Goal: Communication & Community: Ask a question

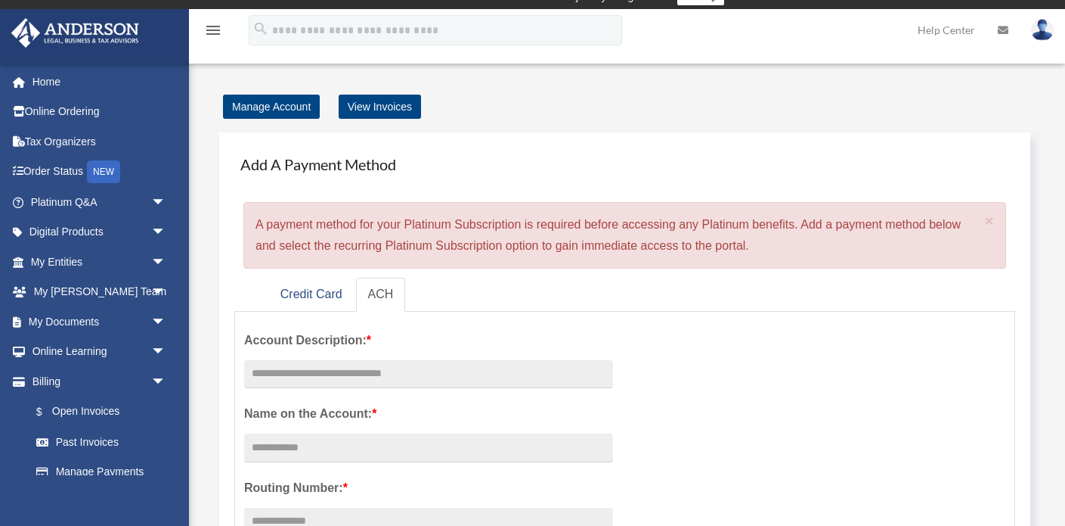
scroll to position [18, 0]
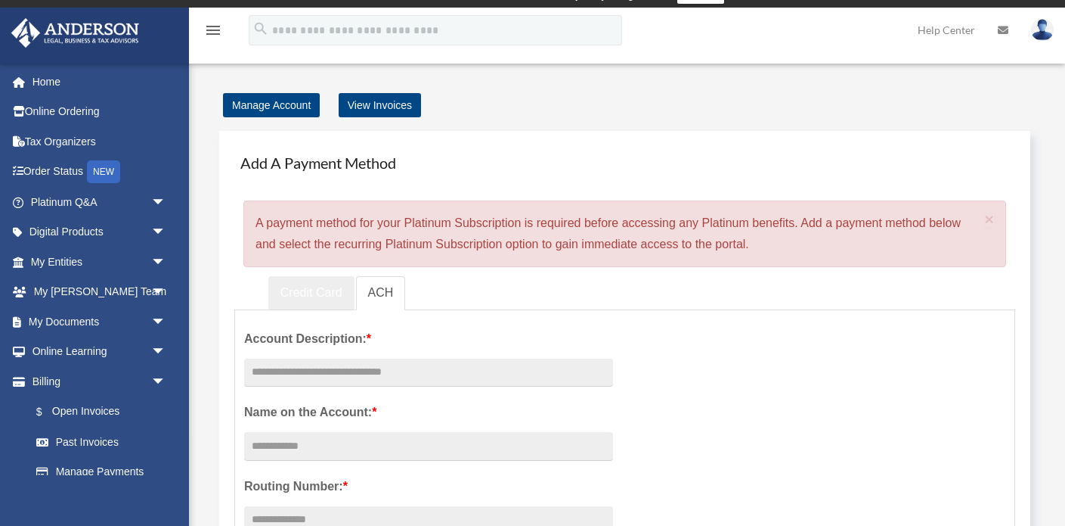
click at [345, 297] on link "Credit Card" at bounding box center [311, 293] width 86 height 34
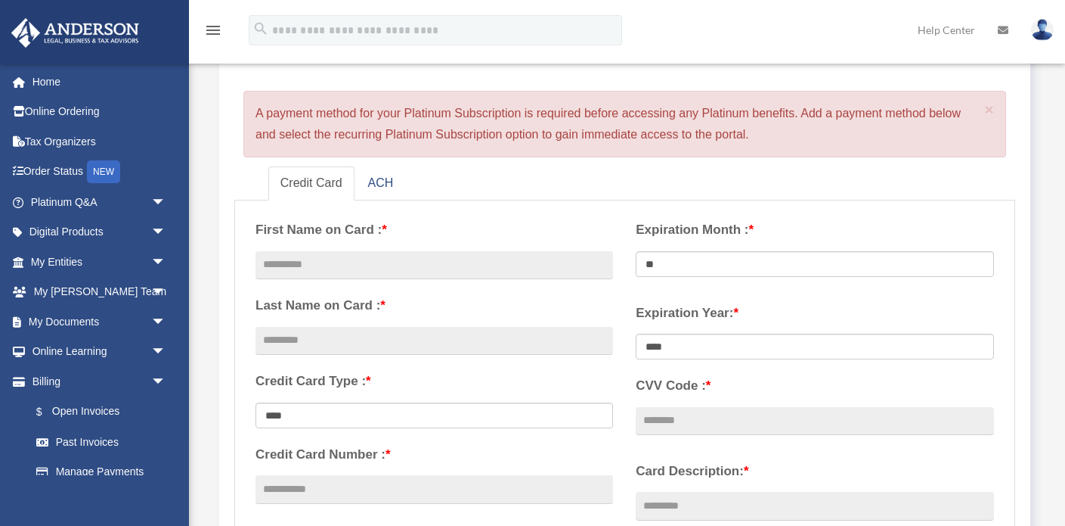
scroll to position [201, 0]
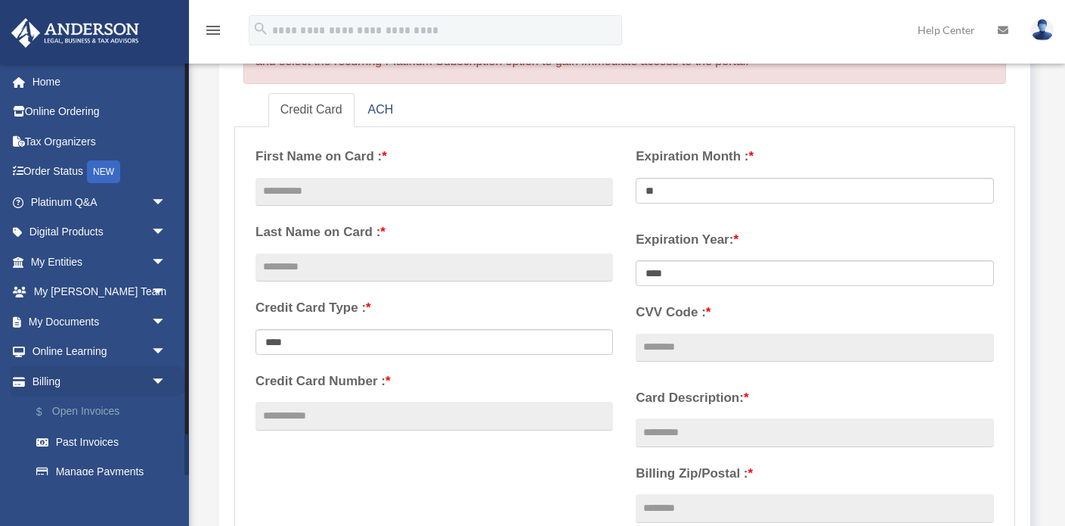
click at [90, 408] on link "$ Open Invoices" at bounding box center [105, 411] width 168 height 31
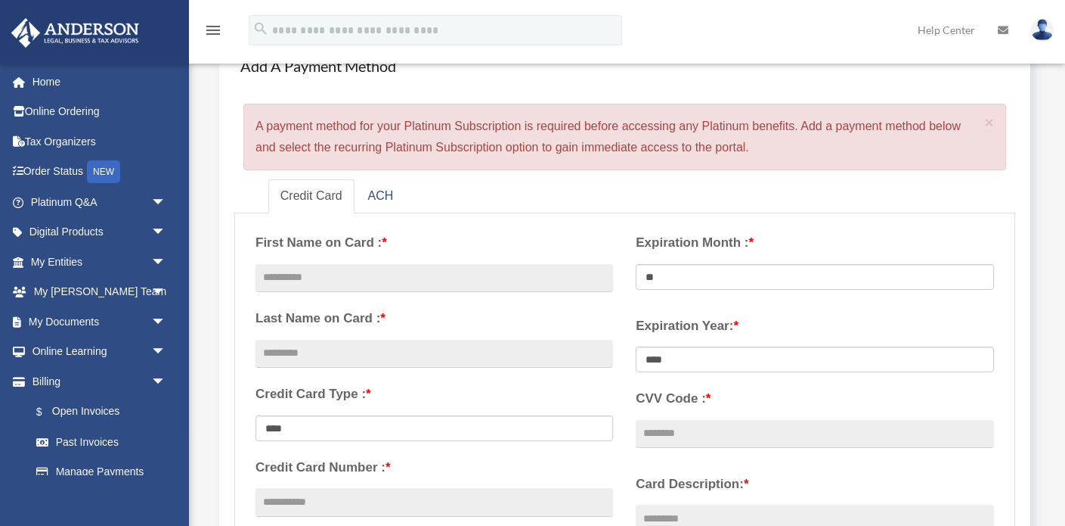
scroll to position [0, 0]
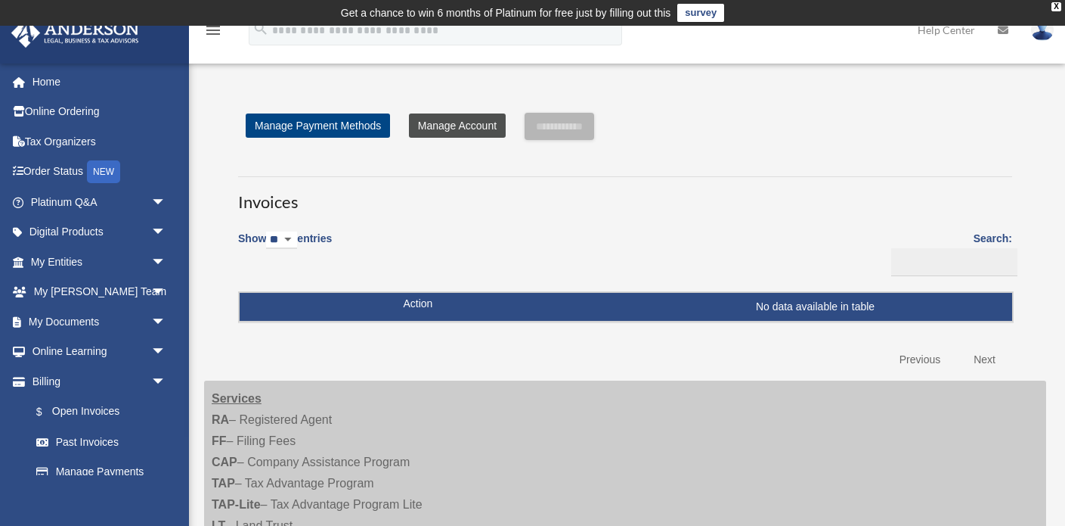
click at [447, 128] on link "Manage Account" at bounding box center [457, 125] width 97 height 24
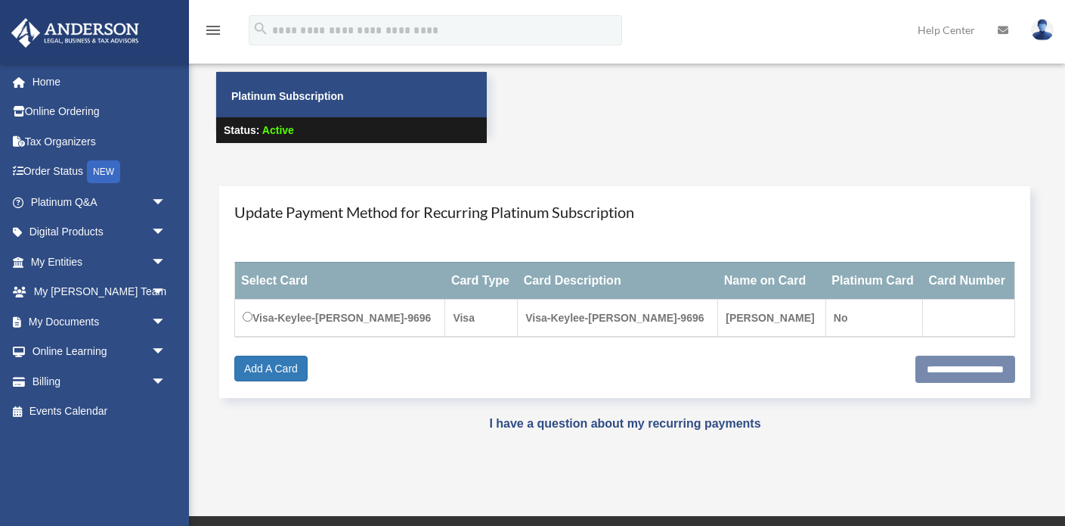
scroll to position [86, 0]
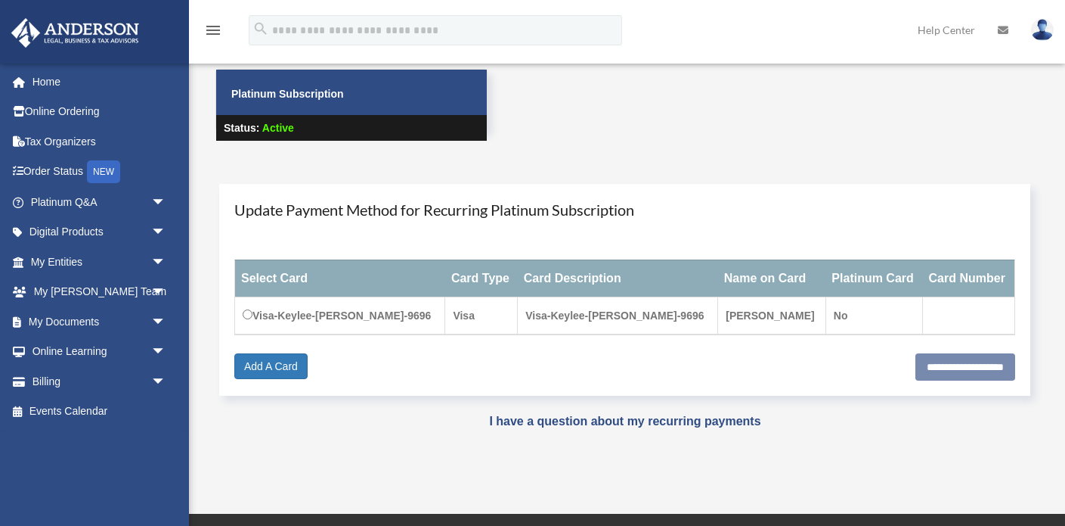
click at [349, 317] on td "Visa-Keylee-[PERSON_NAME]-9696" at bounding box center [340, 315] width 210 height 38
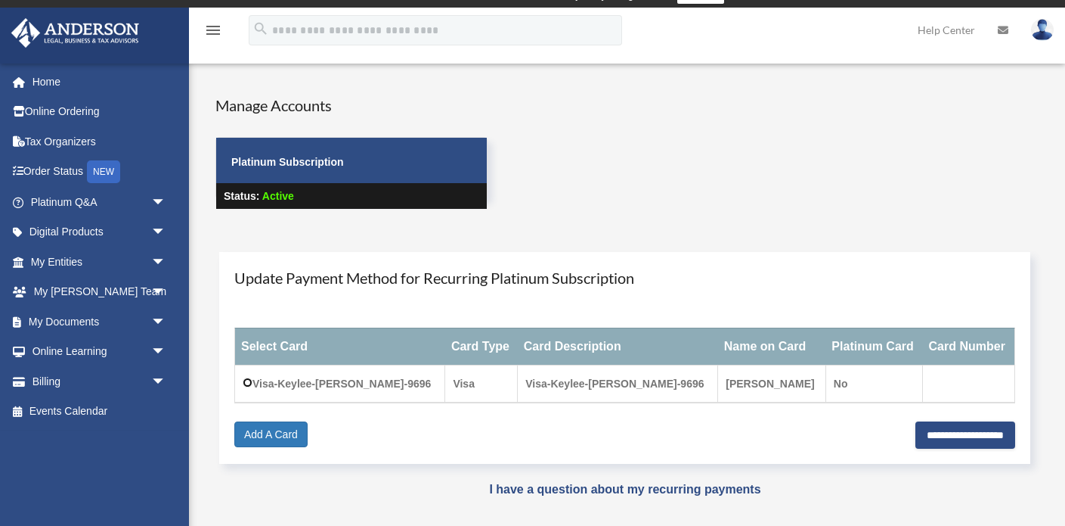
scroll to position [20, 0]
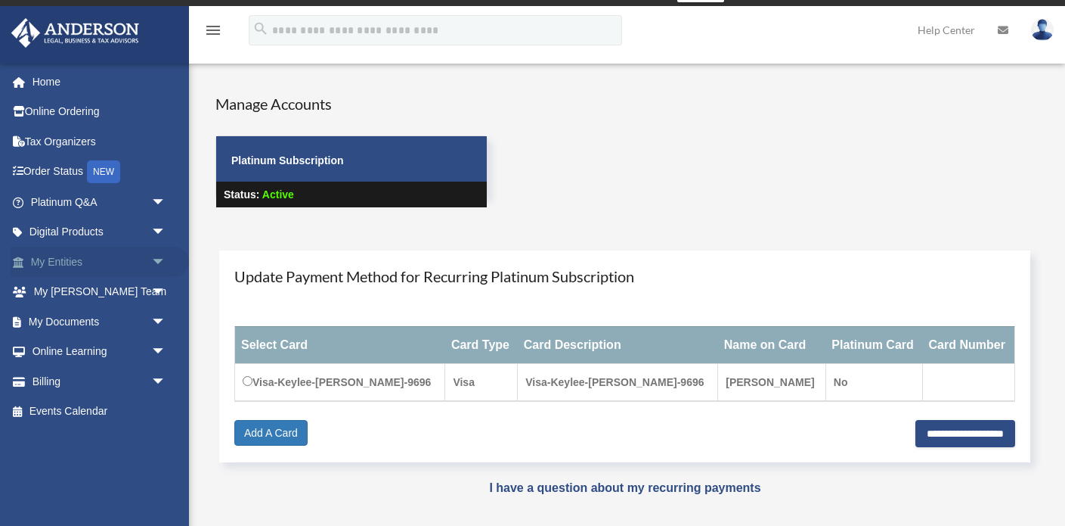
click at [151, 259] on span "arrow_drop_down" at bounding box center [166, 262] width 30 height 31
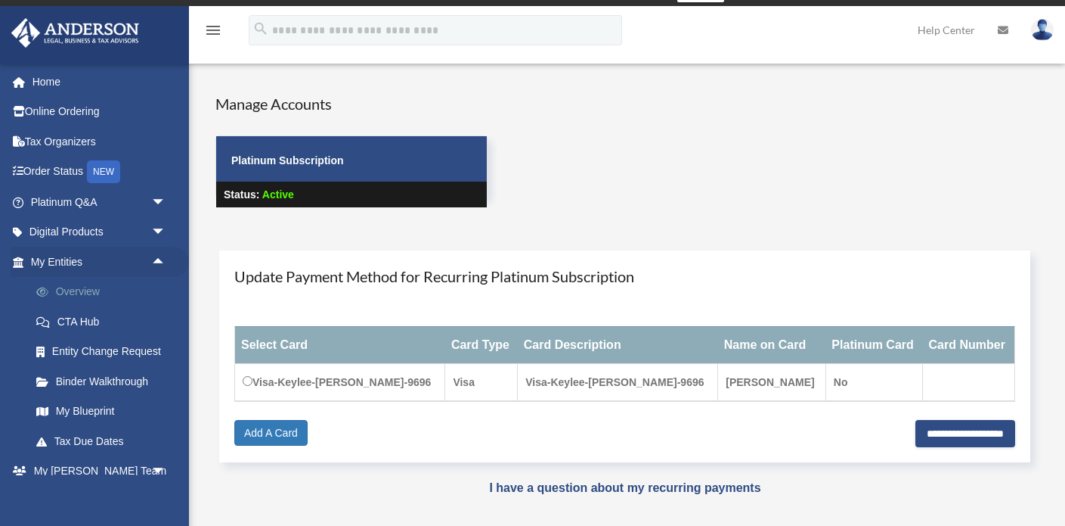
click at [91, 288] on link "Overview" at bounding box center [105, 292] width 168 height 30
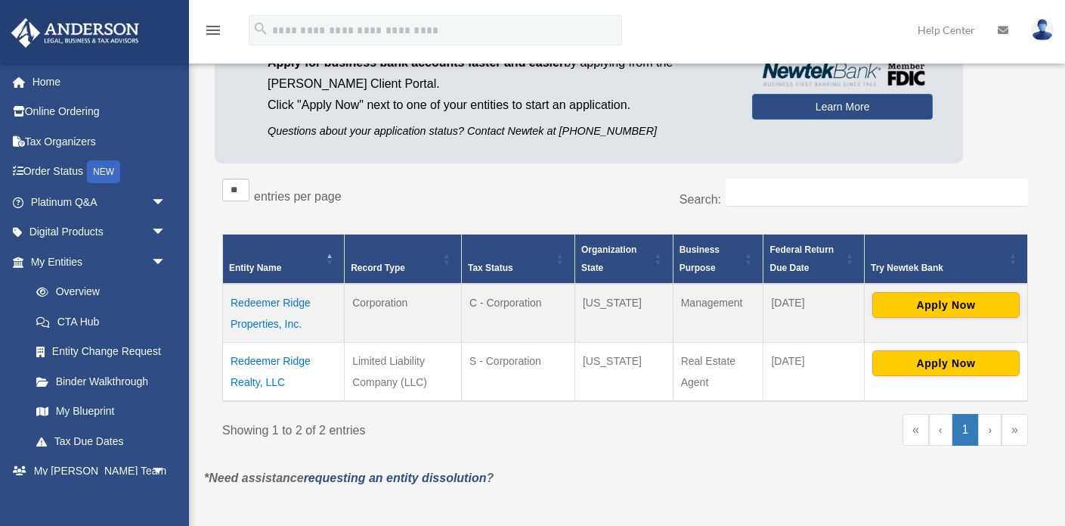
scroll to position [173, 0]
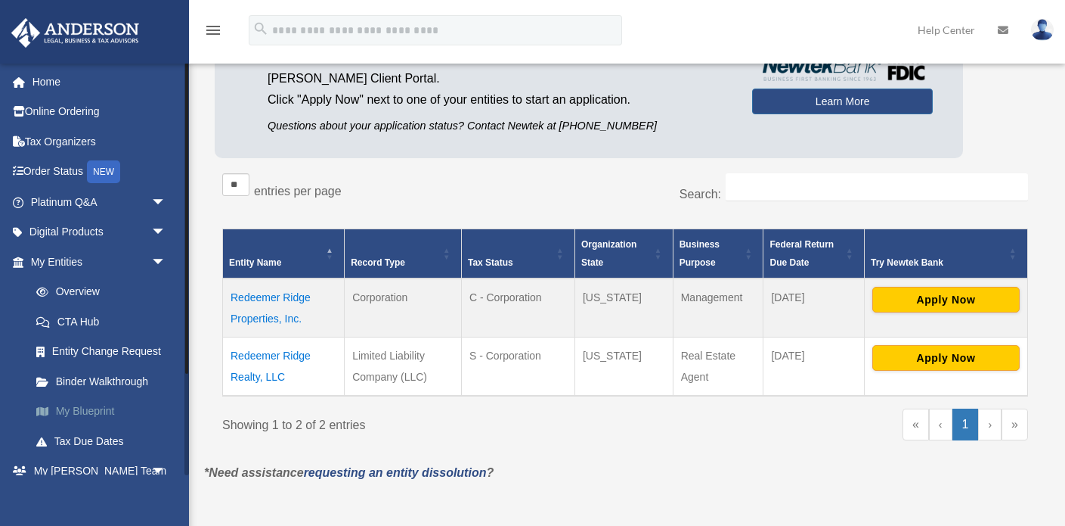
click at [82, 414] on link "My Blueprint" at bounding box center [105, 411] width 168 height 30
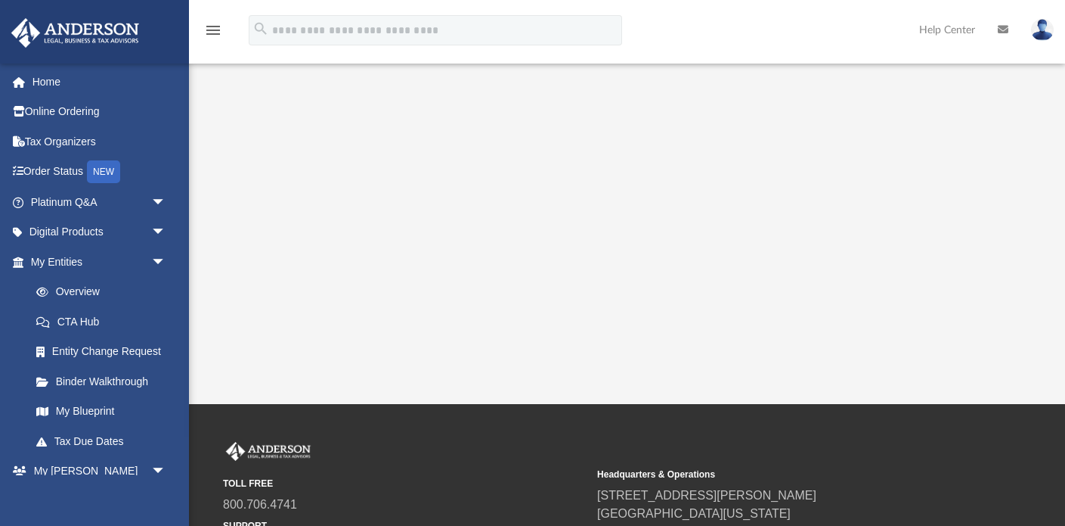
scroll to position [508, 0]
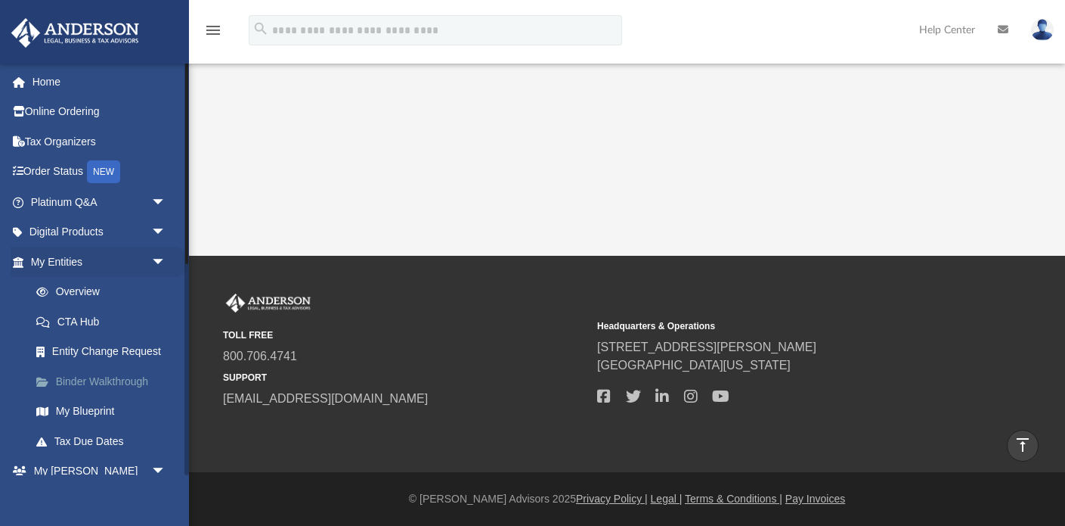
click at [125, 380] on link "Binder Walkthrough" at bounding box center [105, 381] width 168 height 30
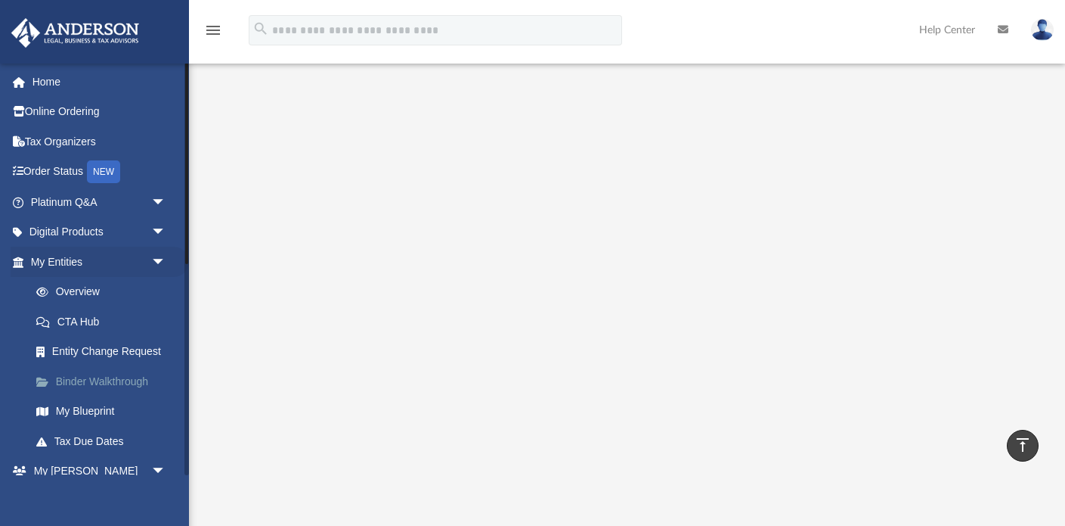
scroll to position [0, 0]
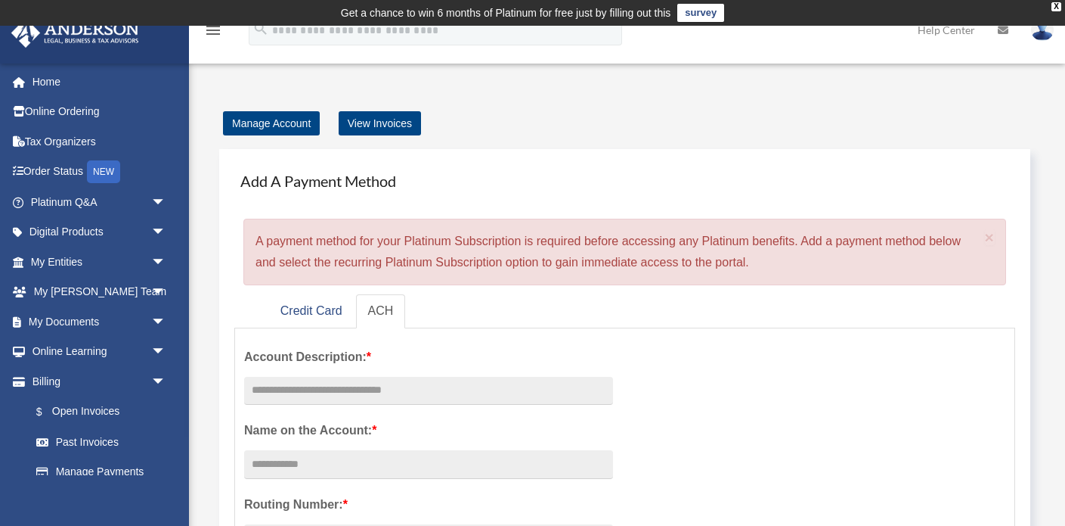
click at [29, 255] on link "My Entities arrow_drop_down" at bounding box center [100, 262] width 178 height 30
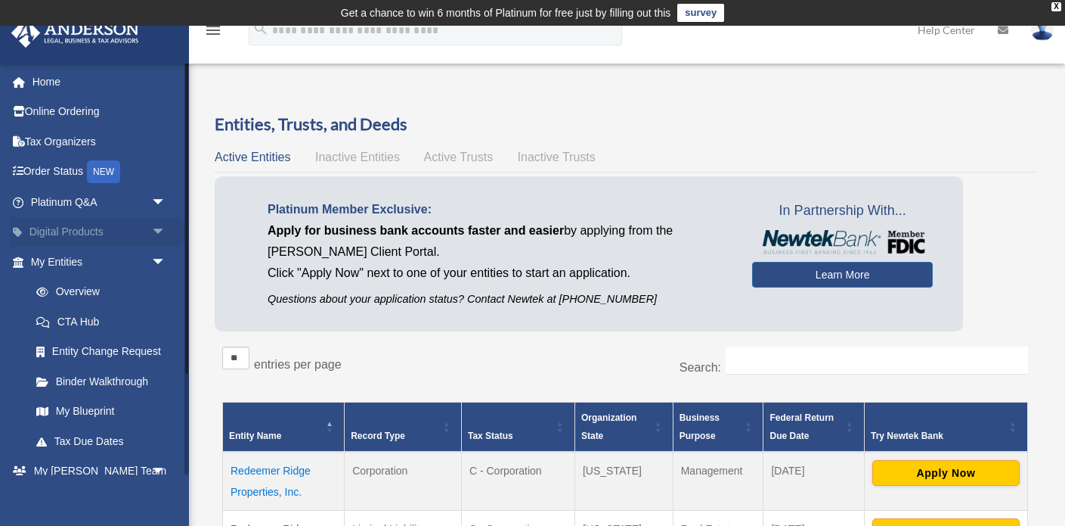
click at [45, 231] on link "Digital Products arrow_drop_down" at bounding box center [100, 232] width 178 height 30
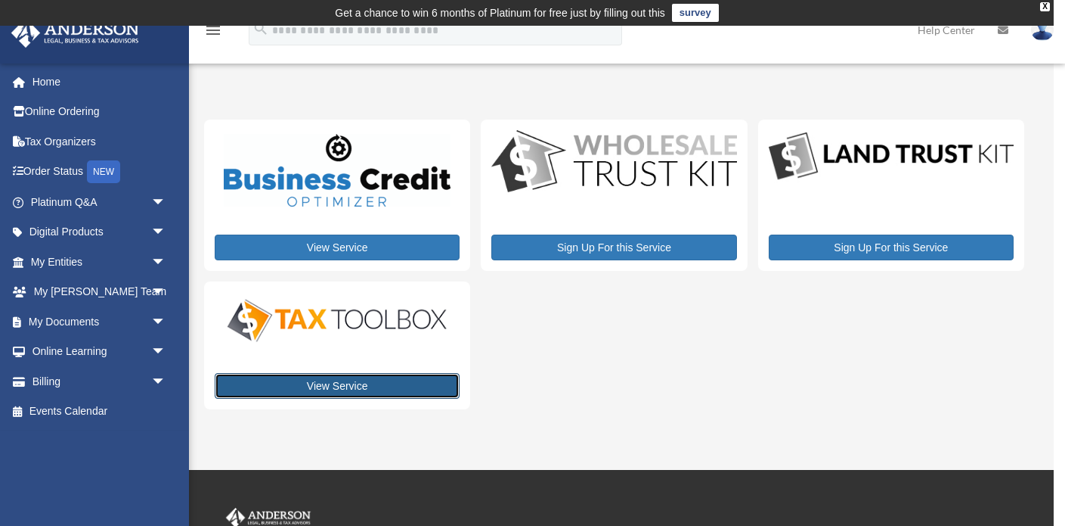
click at [288, 392] on link "View Service" at bounding box center [337, 386] width 245 height 26
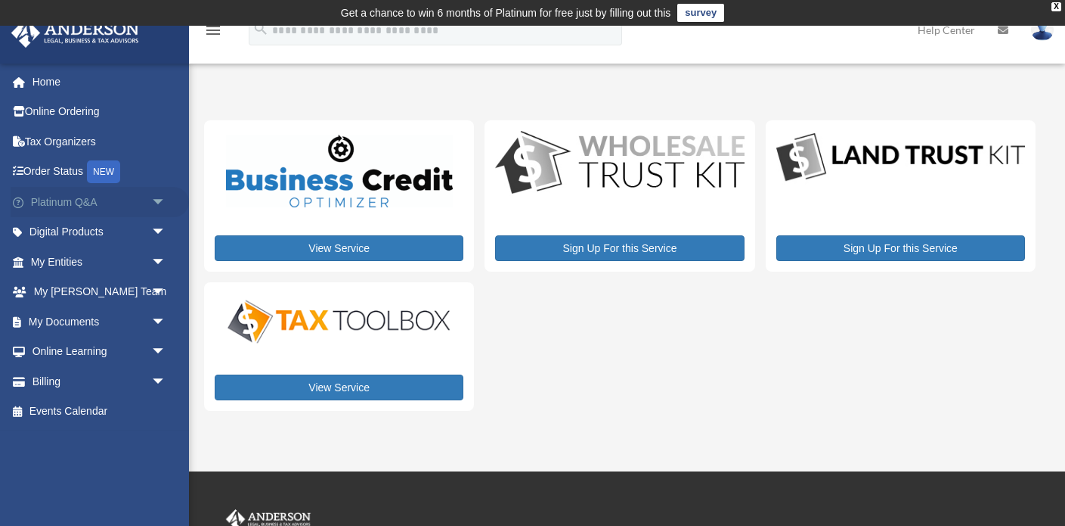
click at [110, 200] on link "Platinum Q&A arrow_drop_down" at bounding box center [100, 202] width 178 height 30
click at [157, 197] on span "arrow_drop_down" at bounding box center [166, 202] width 30 height 31
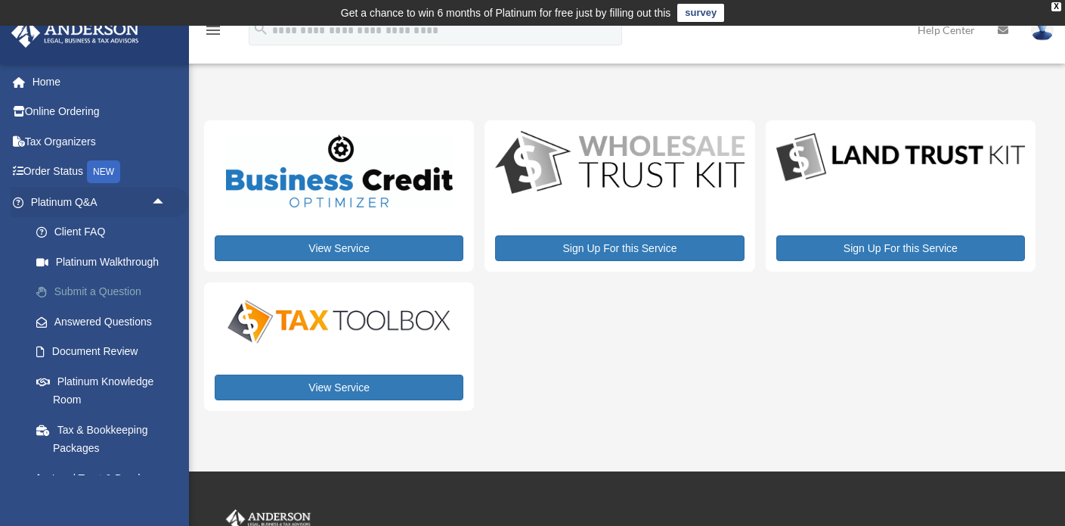
click at [97, 298] on link "Submit a Question" at bounding box center [105, 292] width 168 height 30
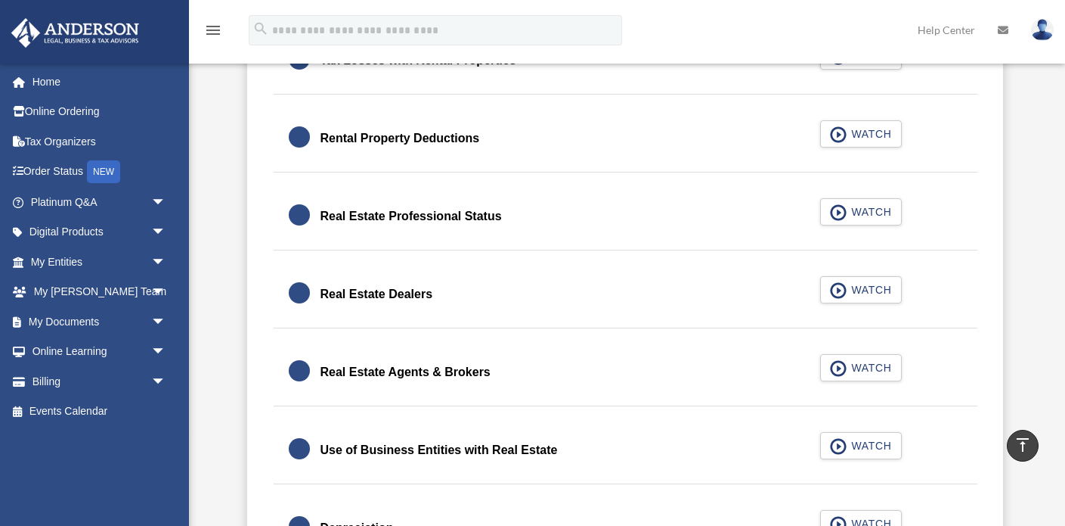
scroll to position [1161, 0]
click at [166, 199] on span "arrow_drop_down" at bounding box center [166, 202] width 30 height 31
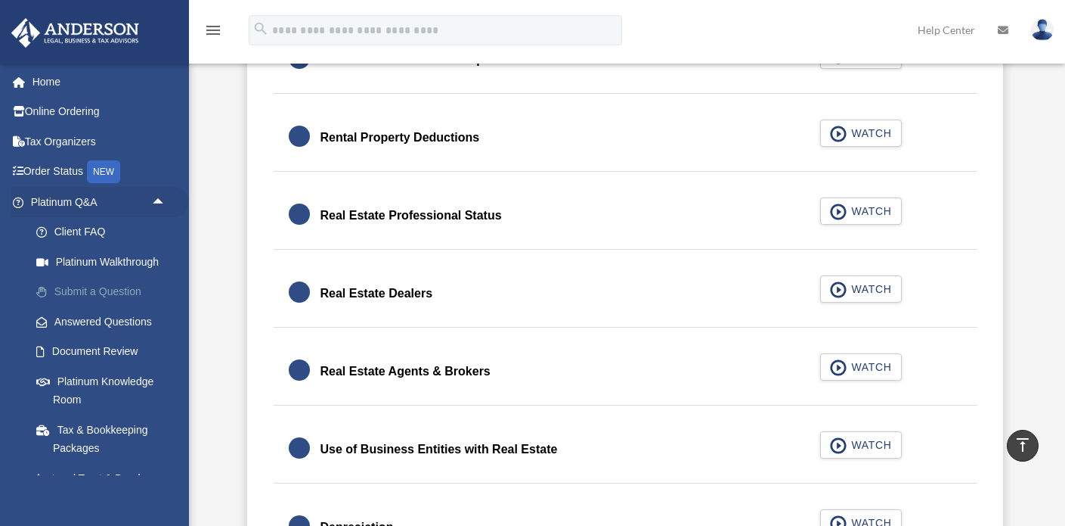
click at [84, 282] on link "Submit a Question" at bounding box center [105, 292] width 168 height 30
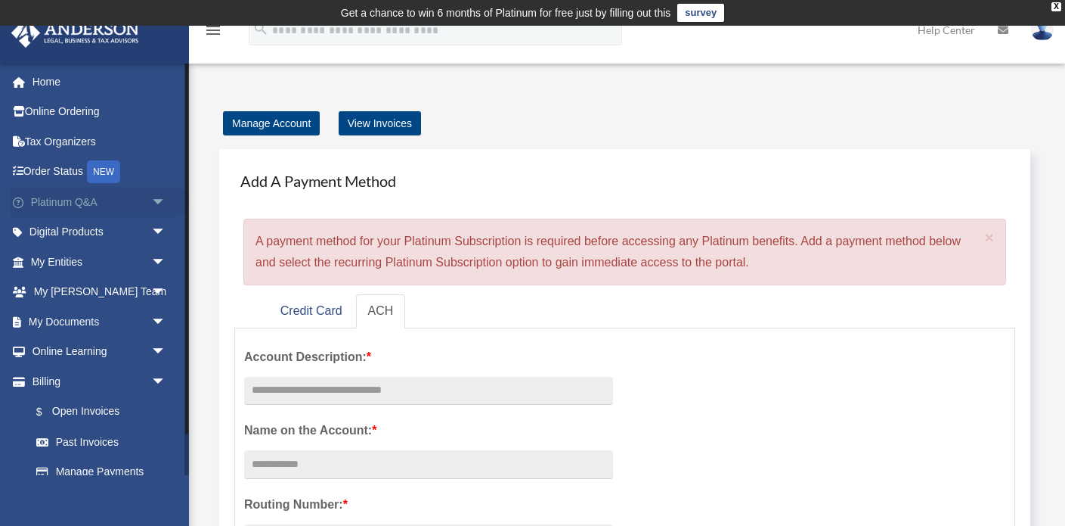
click at [86, 211] on link "Platinum Q&A arrow_drop_down" at bounding box center [100, 202] width 178 height 30
click at [151, 200] on span "arrow_drop_down" at bounding box center [166, 202] width 30 height 31
click at [155, 203] on span "arrow_drop_down" at bounding box center [166, 202] width 30 height 31
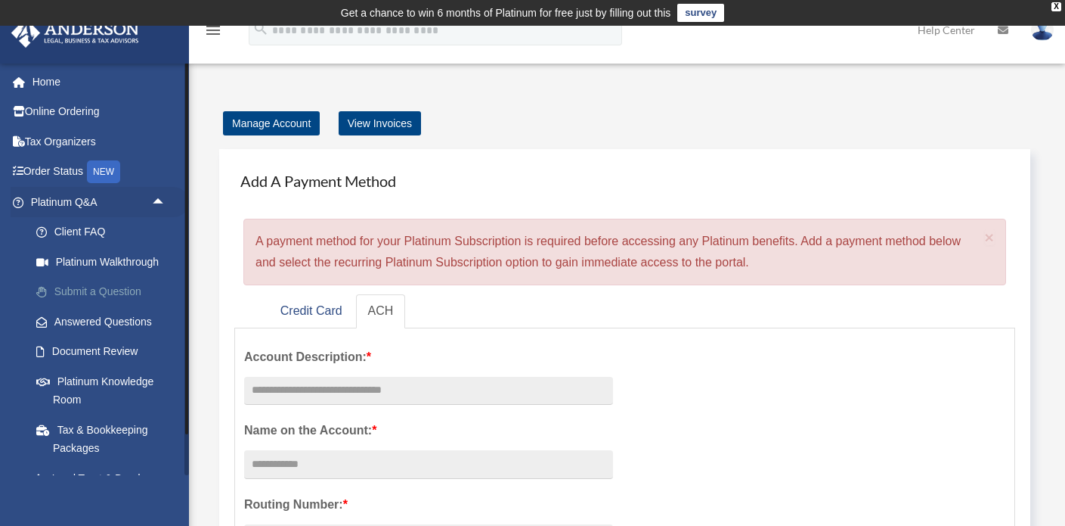
click at [112, 283] on link "Submit a Question" at bounding box center [105, 292] width 168 height 30
